Goal: Book appointment/travel/reservation

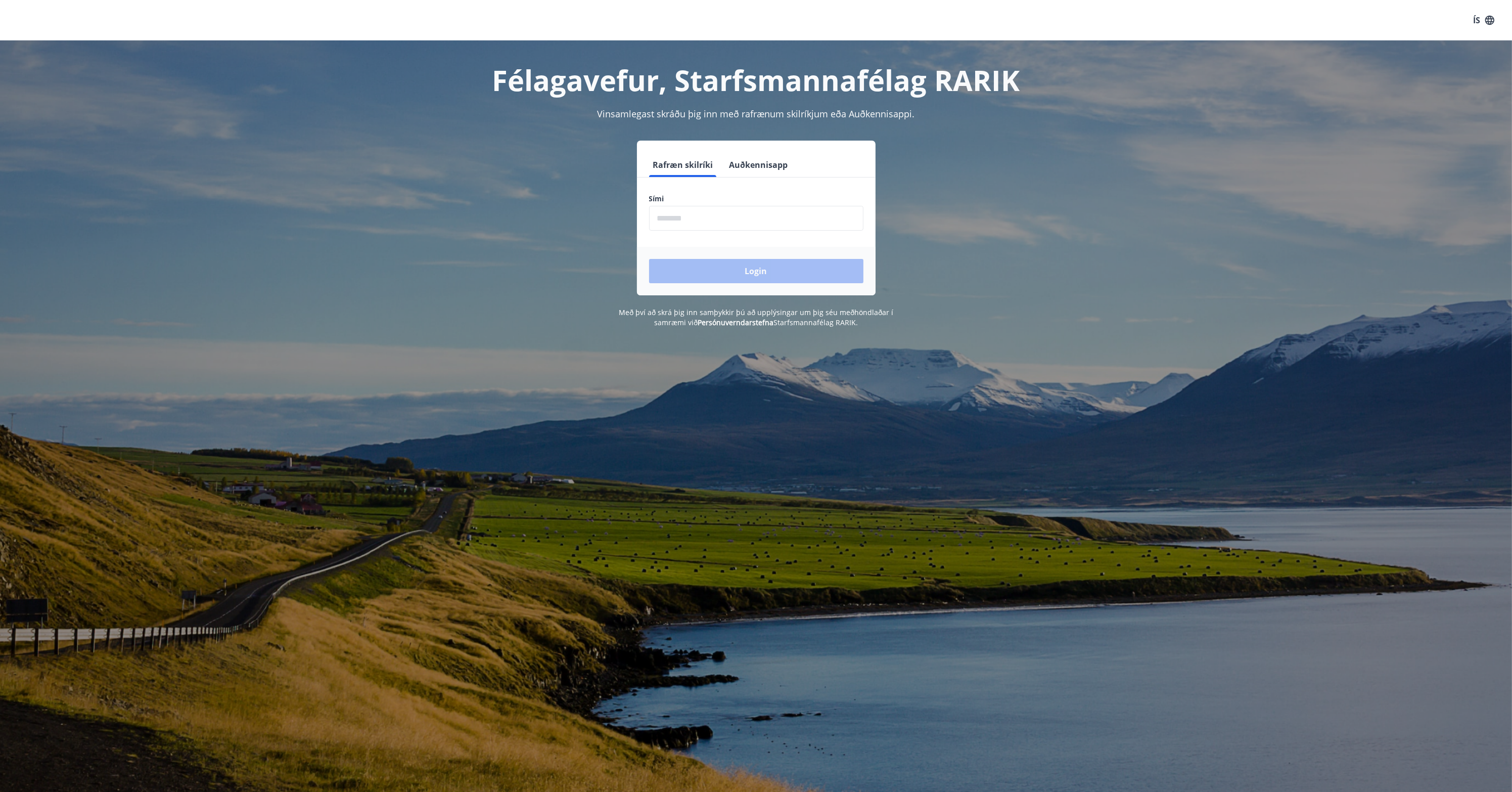
click at [709, 222] on input "phone" at bounding box center [756, 218] width 214 height 25
type input "********"
click at [746, 271] on button "Login" at bounding box center [756, 271] width 214 height 24
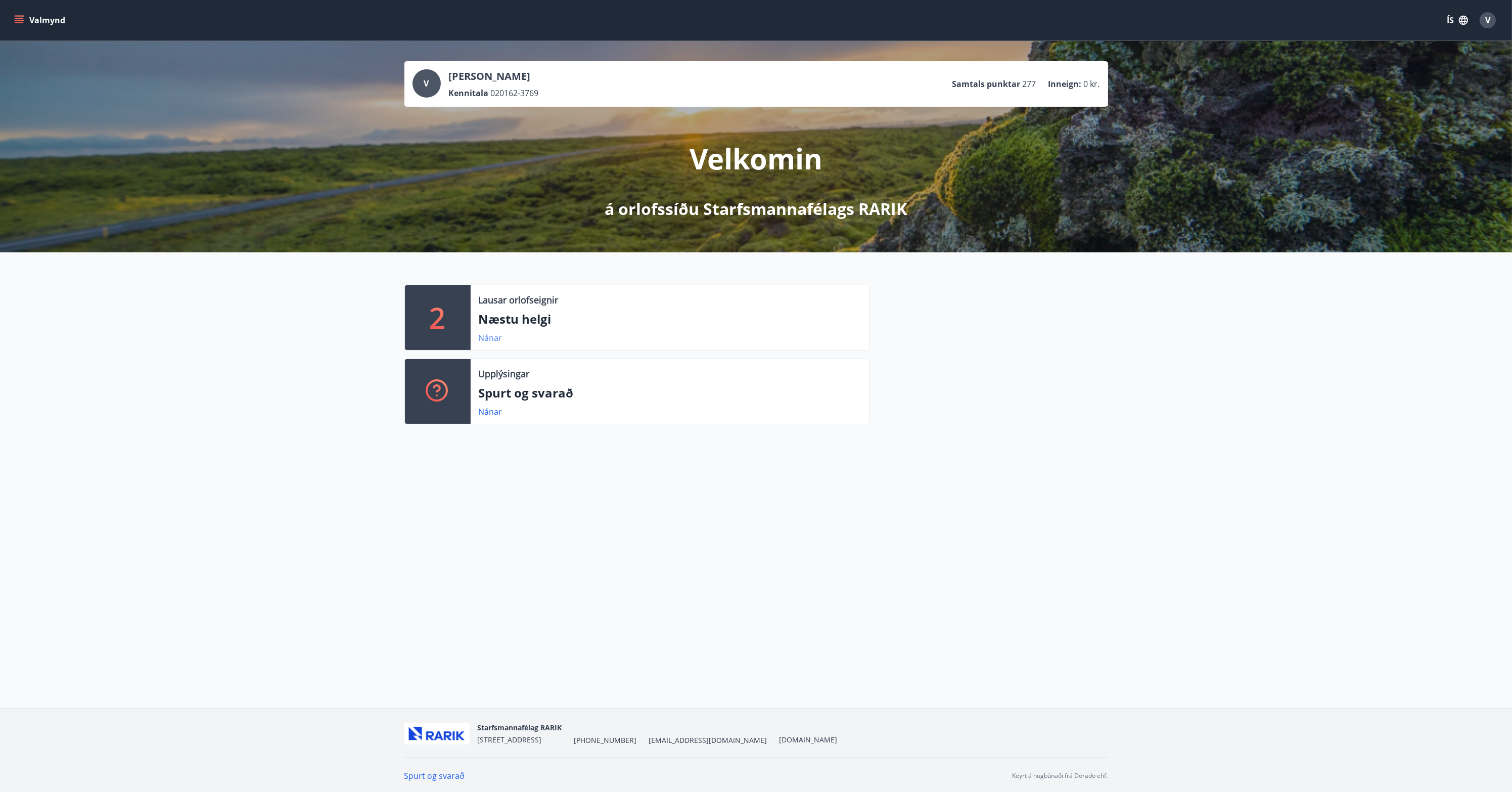
click at [491, 341] on link "Nánar" at bounding box center [491, 338] width 24 height 11
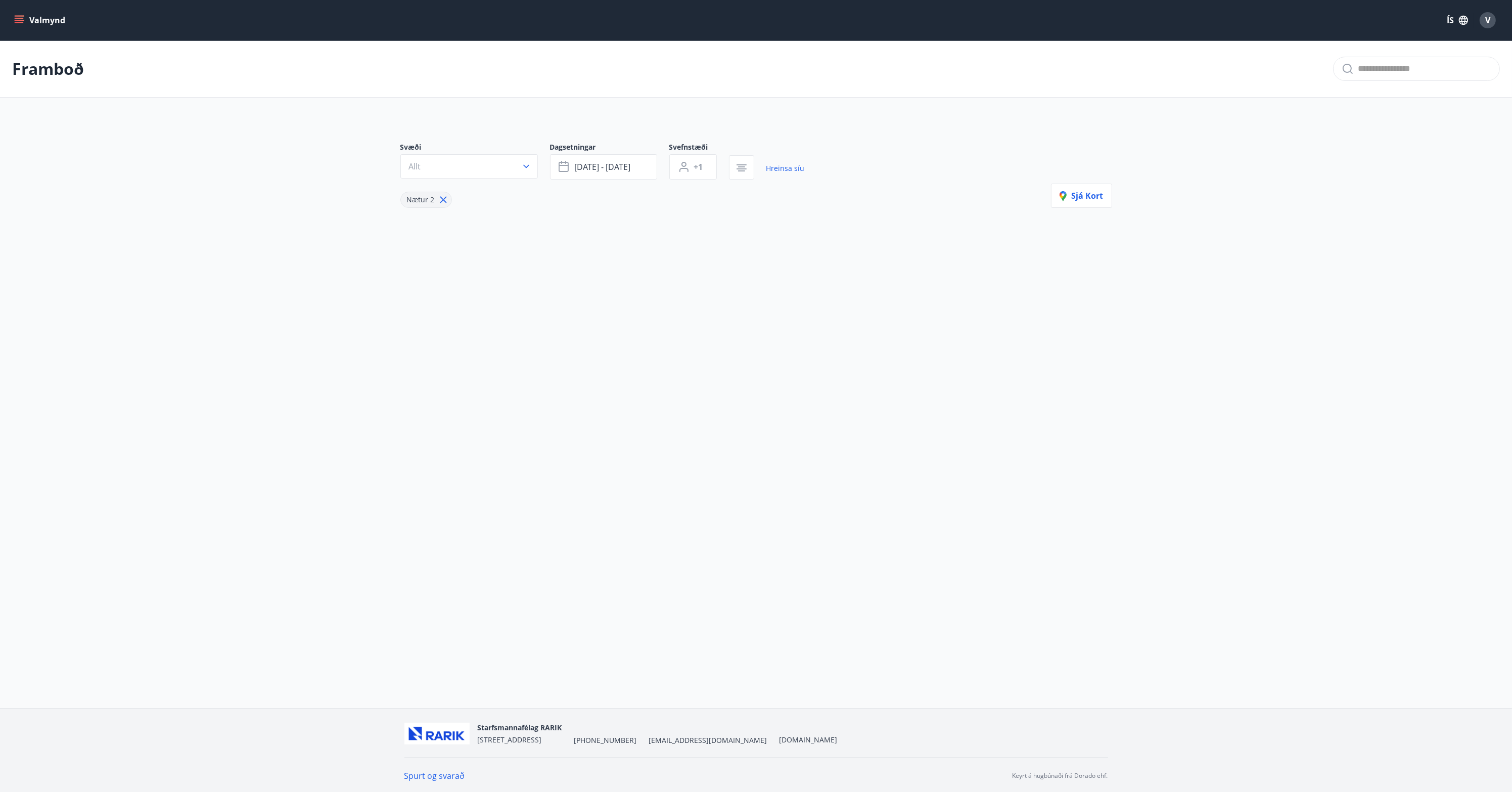
type input "*"
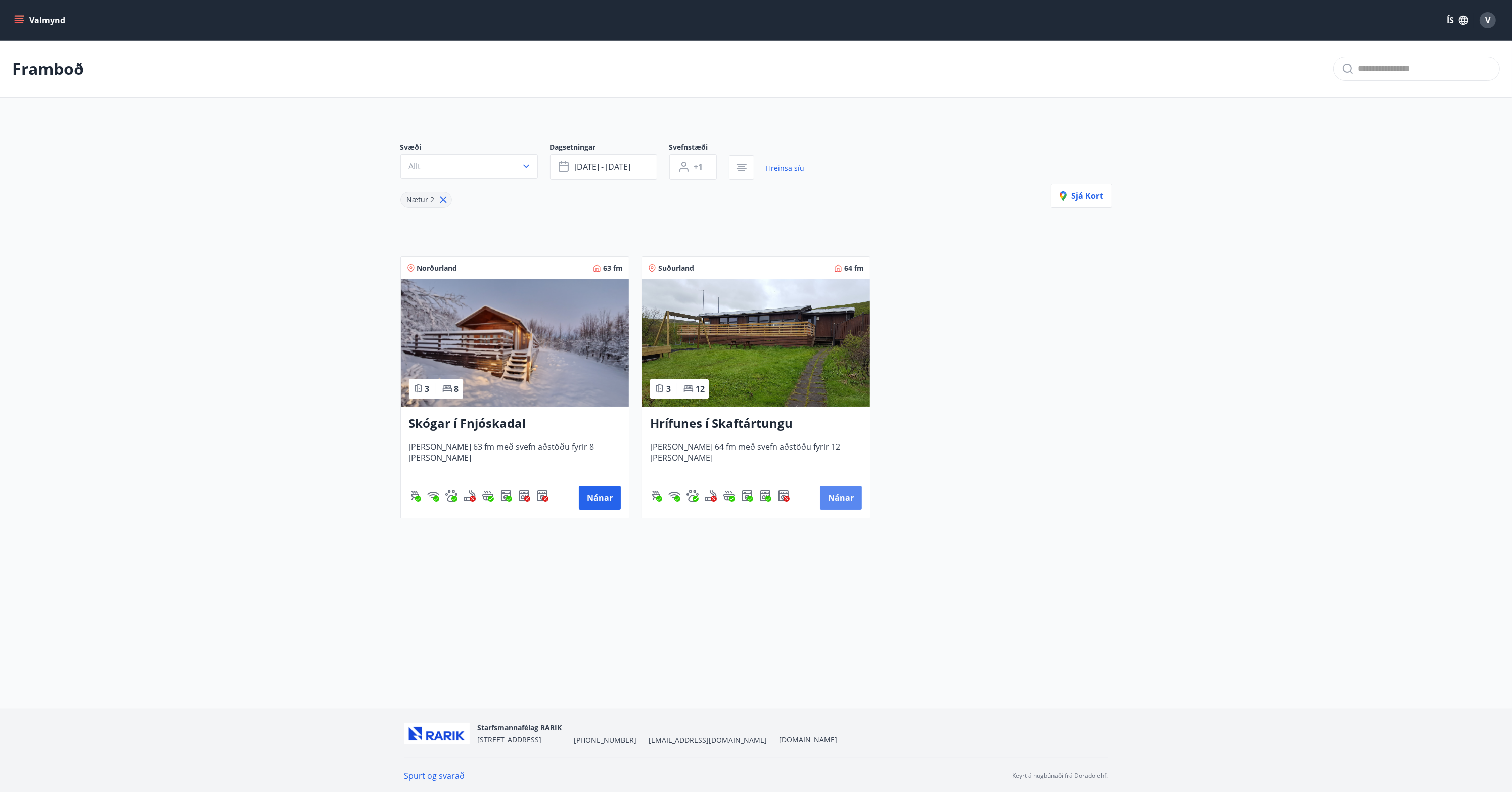
click at [835, 497] on button "Nánar" at bounding box center [841, 498] width 42 height 24
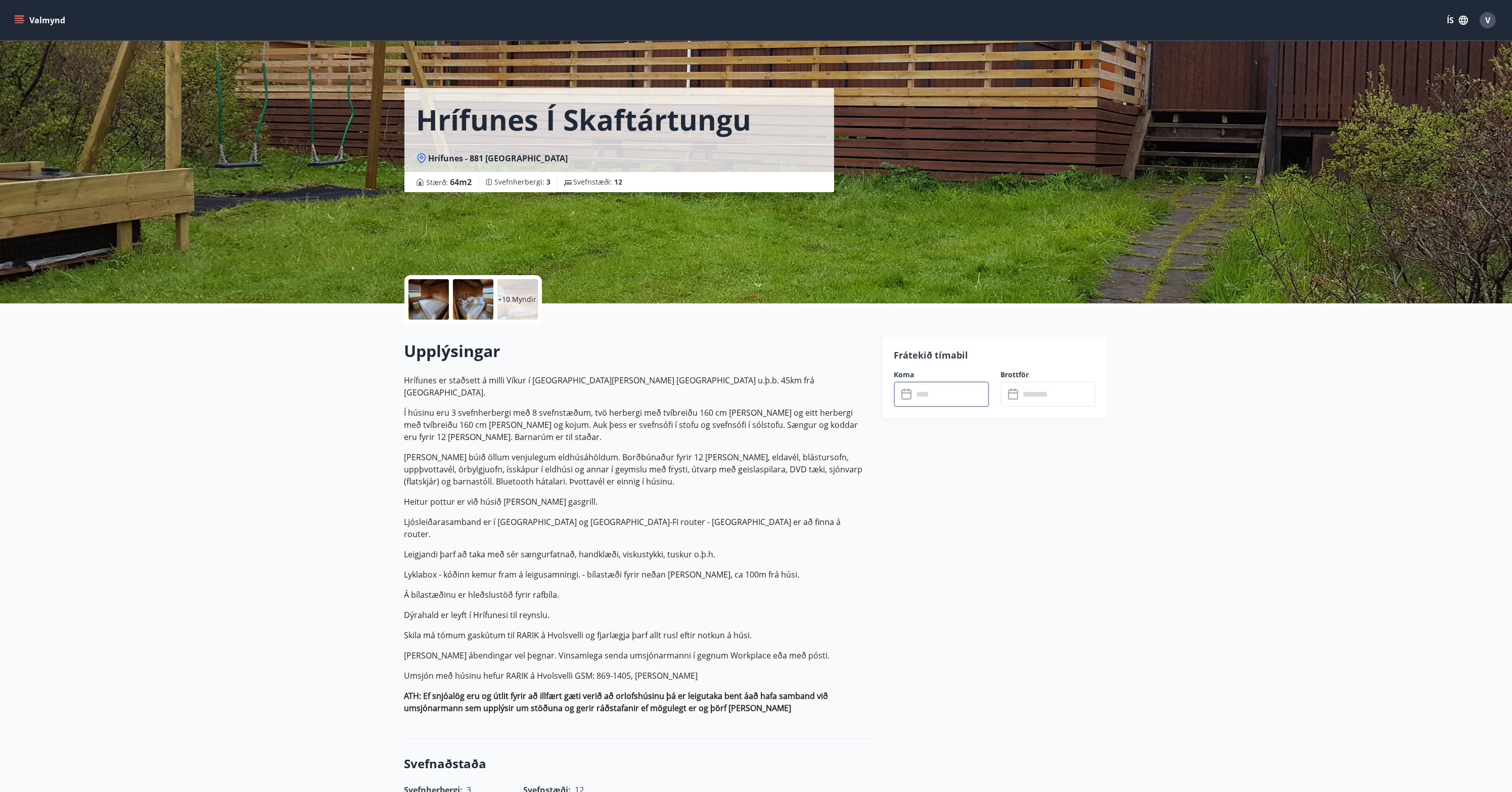
click at [953, 398] on input "text" at bounding box center [952, 394] width 76 height 25
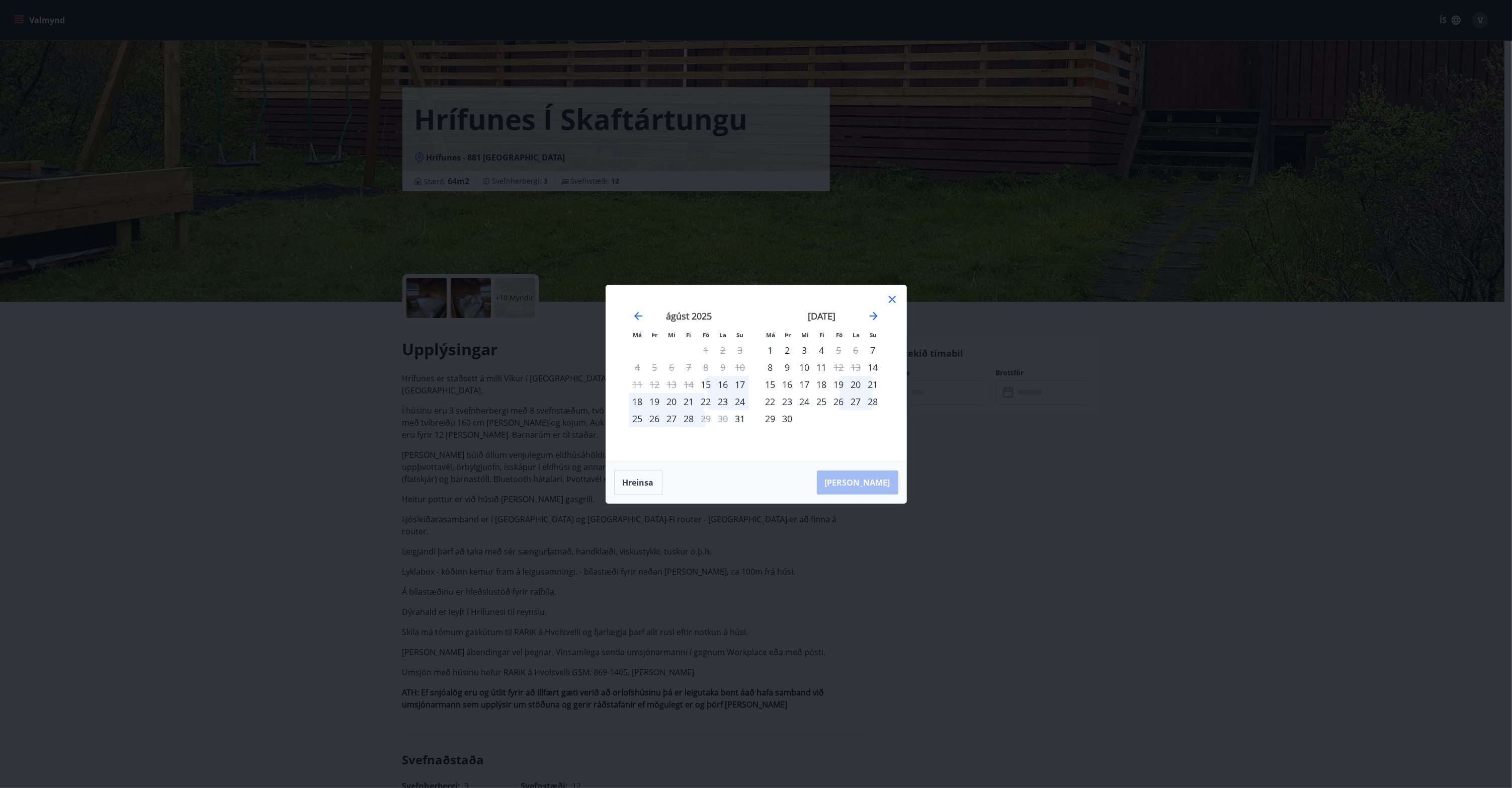
click at [892, 301] on icon at bounding box center [892, 299] width 7 height 7
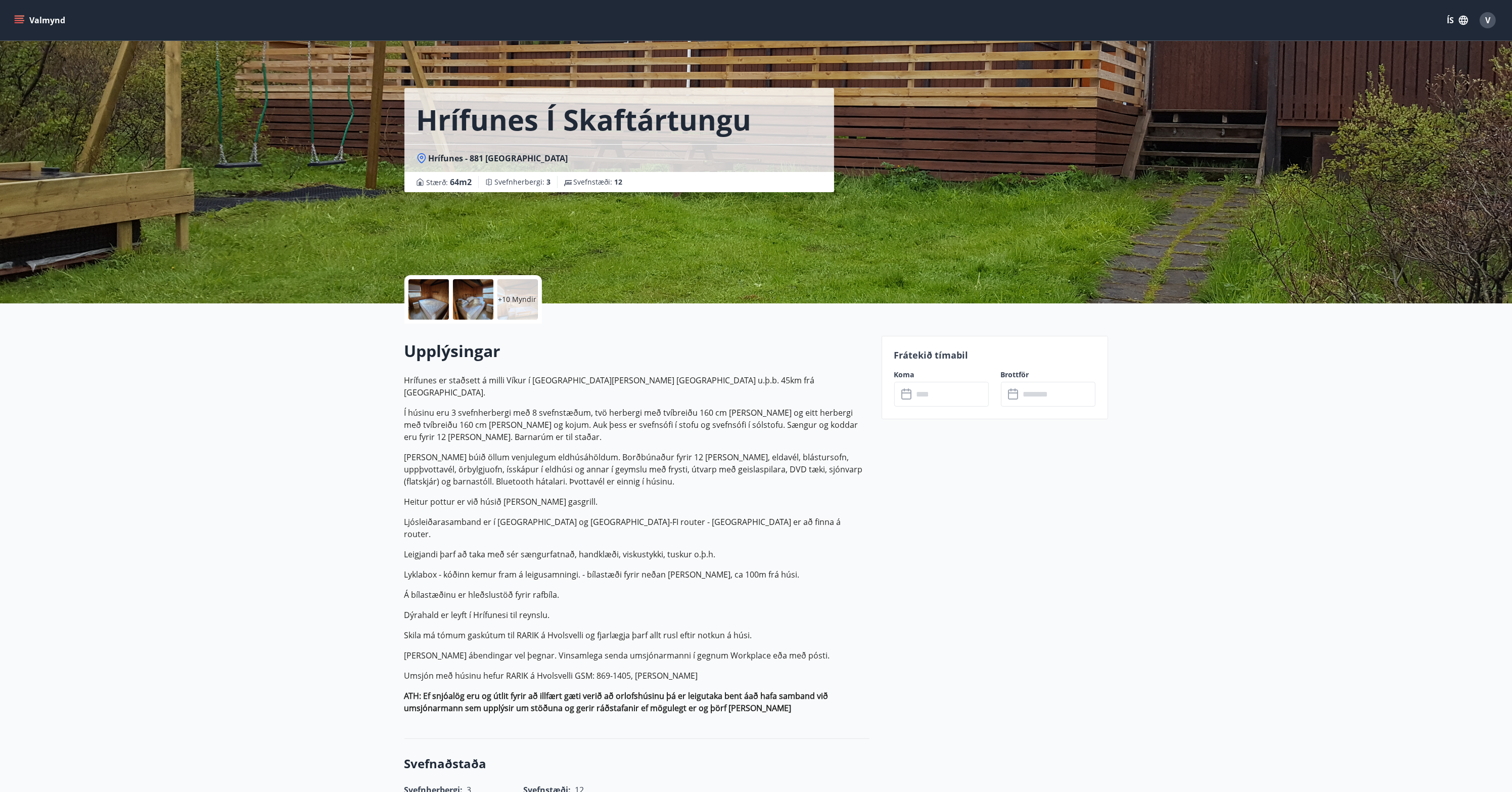
click at [25, 19] on button "Valmynd" at bounding box center [41, 20] width 57 height 18
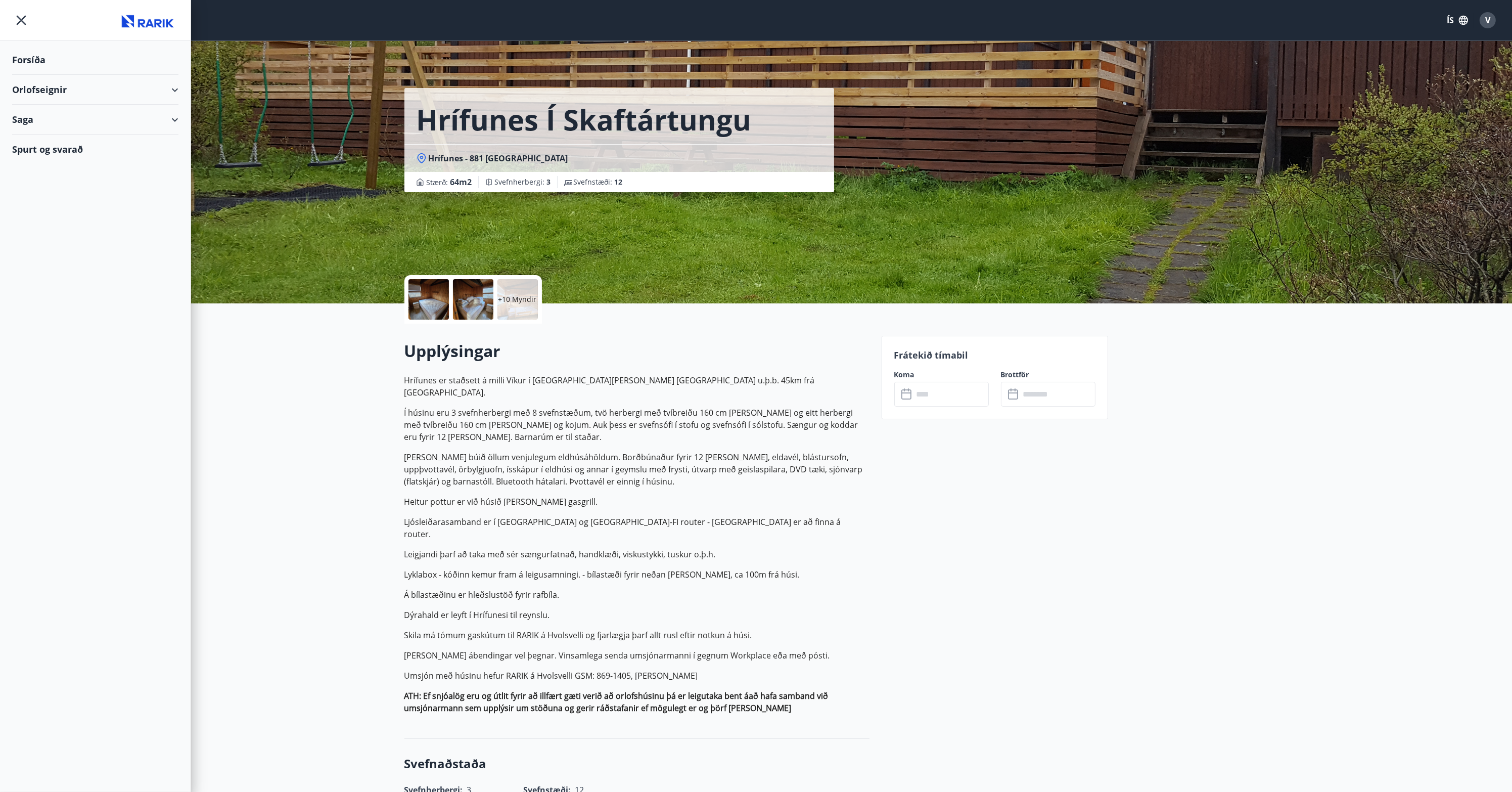
click at [22, 93] on div "Orlofseignir" at bounding box center [96, 90] width 166 height 30
click at [28, 135] on div "Bókunardagatal" at bounding box center [95, 136] width 150 height 21
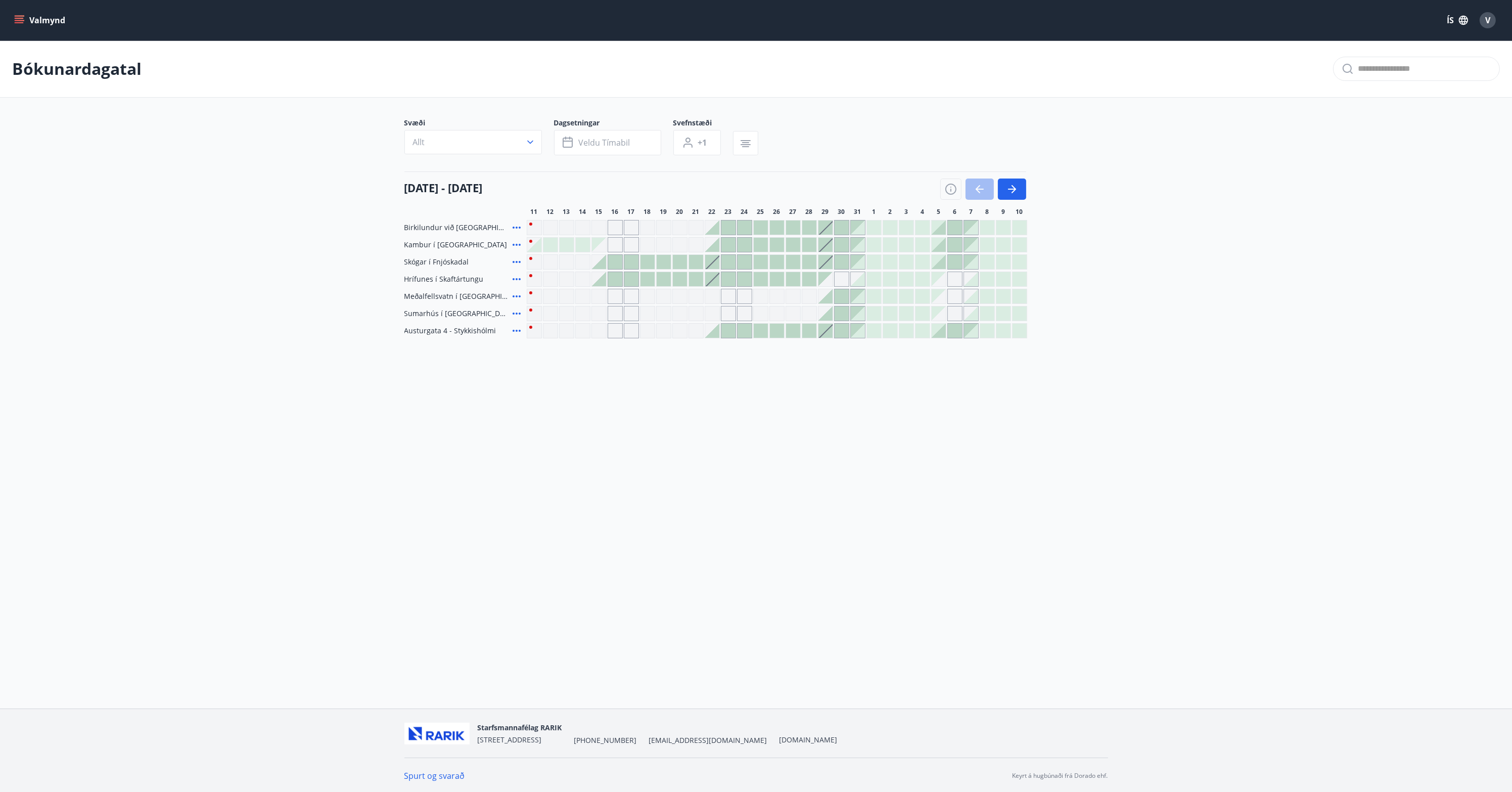
click at [516, 294] on icon at bounding box center [517, 296] width 12 height 12
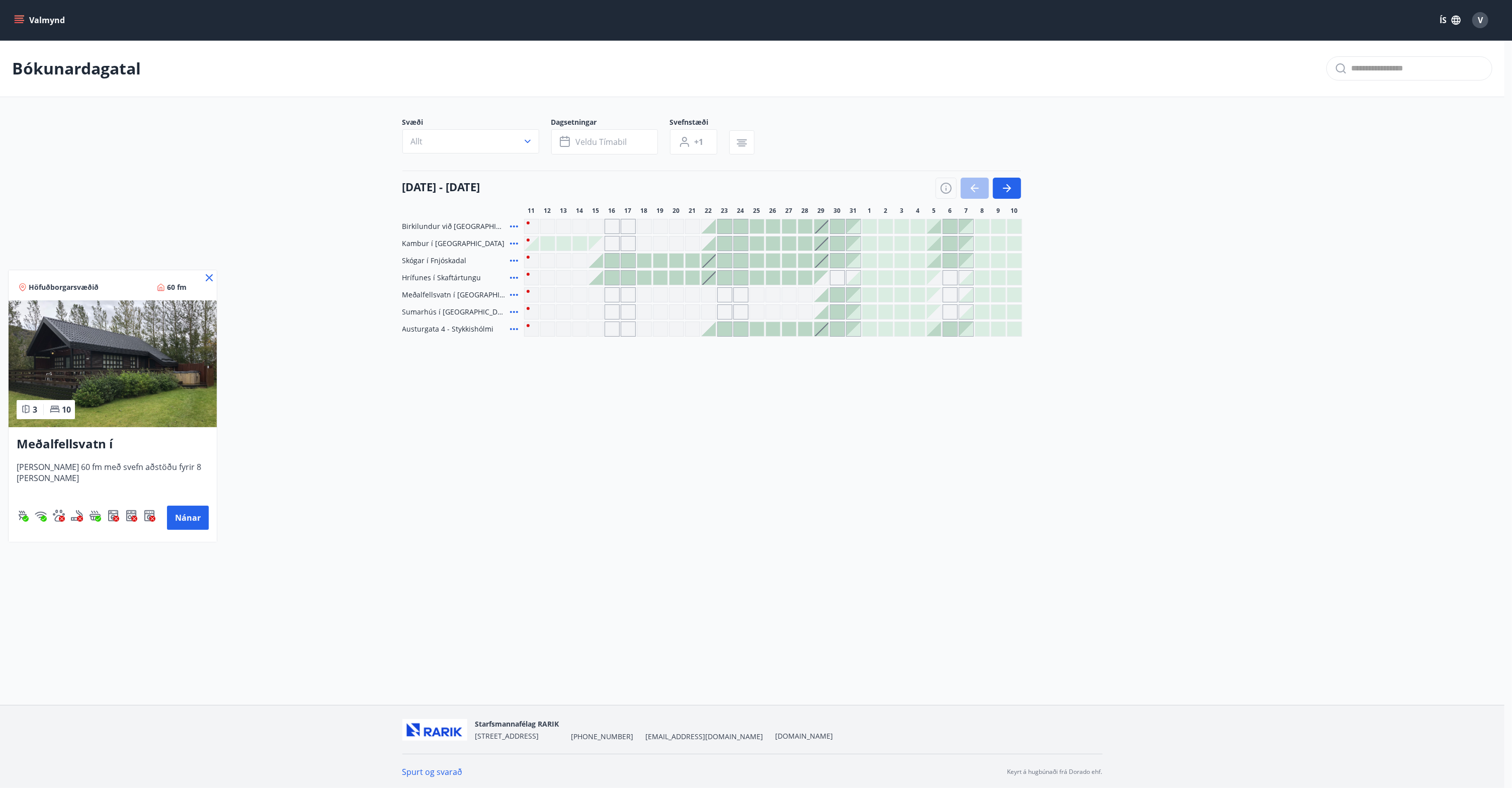
click at [528, 307] on div at bounding box center [756, 394] width 1512 height 788
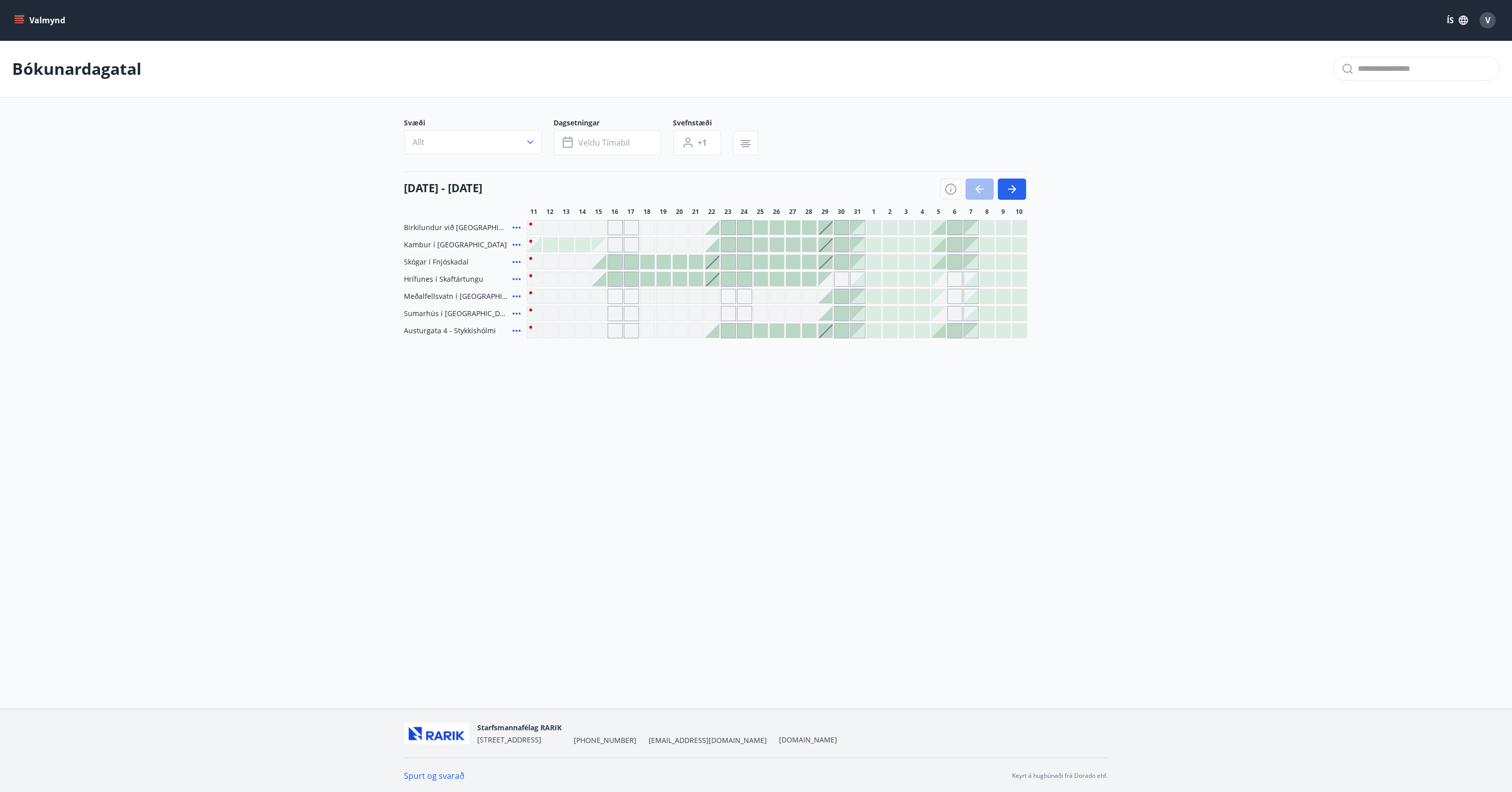
click at [601, 314] on div "Gráir dagar eru ekki bókanlegir" at bounding box center [599, 313] width 15 height 15
click at [591, 408] on div "Valmynd ÍS V Bókunardagatal Svæði Allt Dagsetningar Veldu tímabil Svefnstæði +1…" at bounding box center [756, 354] width 1512 height 709
click at [595, 295] on div "Gráir dagar eru ekki bókanlegir" at bounding box center [599, 296] width 15 height 15
click at [599, 375] on div "Bókunardagatal Svæði Allt Dagsetningar Veldu tímabil Svefnstæði +1 11 ágúst - 1…" at bounding box center [756, 210] width 1512 height 338
